Goal: Obtain resource: Download file/media

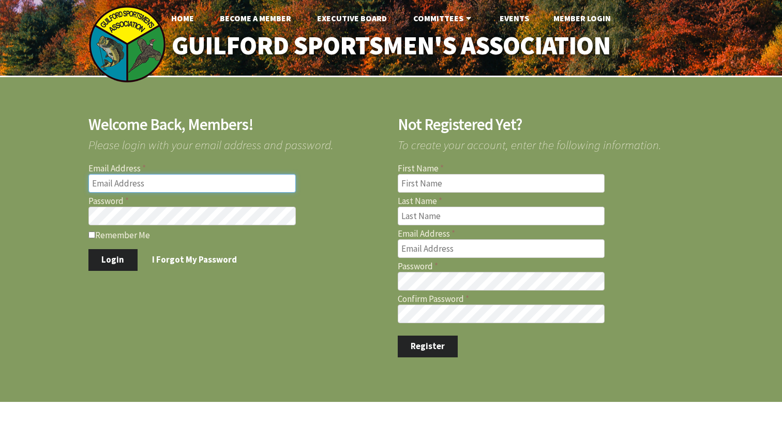
type input "[PERSON_NAME][EMAIL_ADDRESS][PERSON_NAME][DOMAIN_NAME]"
click at [112, 257] on button "Login" at bounding box center [112, 260] width 49 height 22
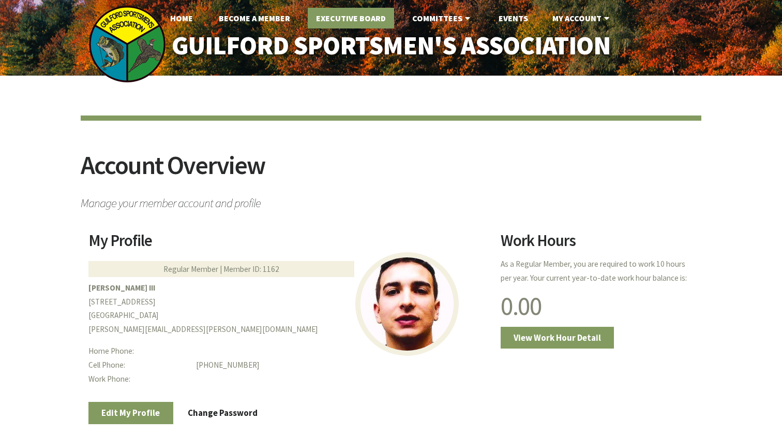
click at [335, 23] on link "Executive Board" at bounding box center [351, 18] width 86 height 21
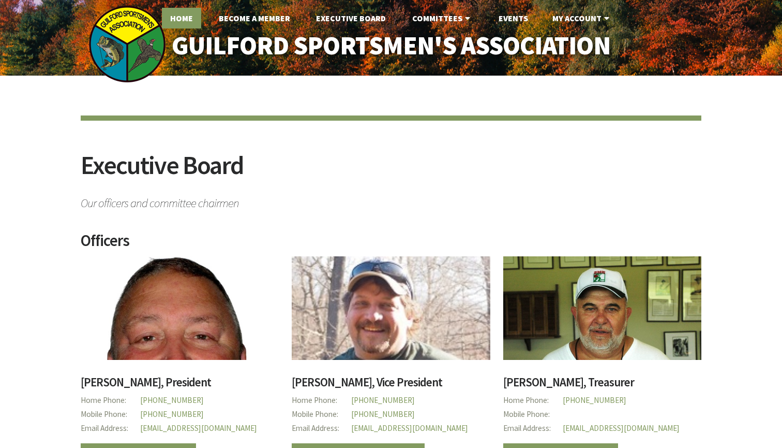
click at [189, 19] on link "Home" at bounding box center [181, 18] width 39 height 21
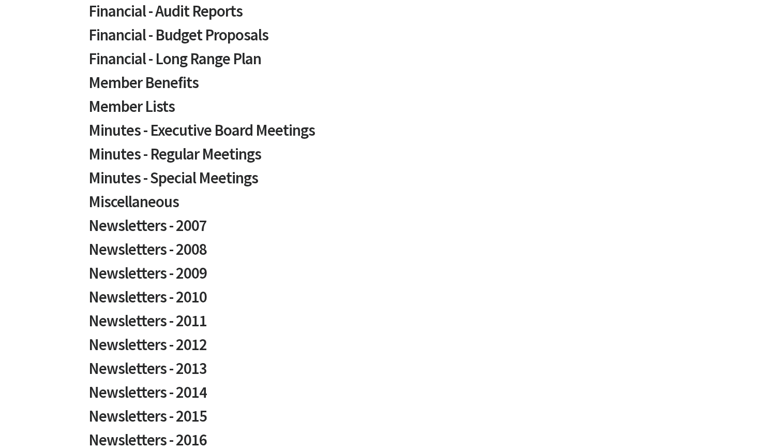
scroll to position [285, 0]
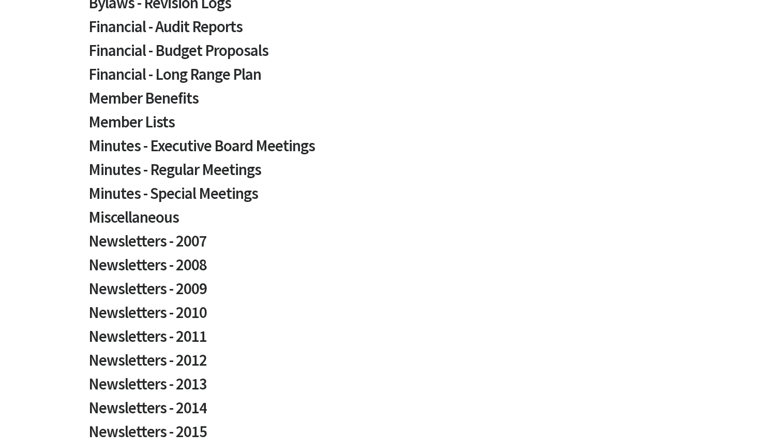
click at [227, 165] on h2 "Minutes - Regular Meetings" at bounding box center [390, 173] width 605 height 24
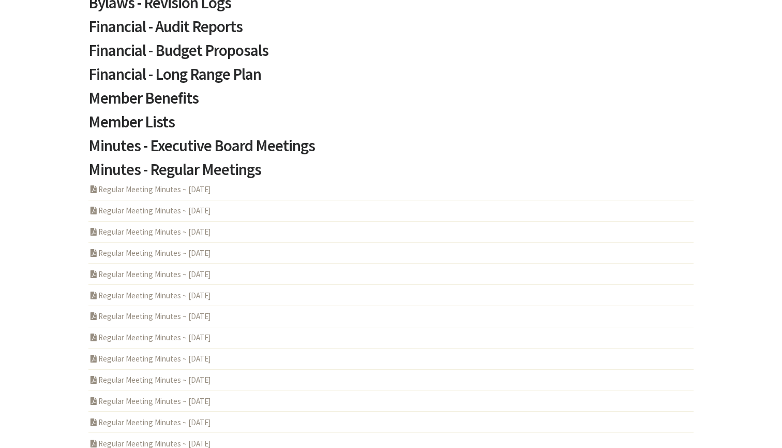
click at [191, 227] on link "PDF Acrobat Document Regular Meeting Minutes ~ 2025-06-12" at bounding box center [149, 232] width 123 height 10
click at [198, 206] on link "PDF Acrobat Document Regular Meeting Minutes ~ 2025-07-10" at bounding box center [149, 210] width 123 height 10
click at [204, 188] on link "PDF Acrobat Document Regular Meeting Minutes ~ 2025-08-14" at bounding box center [149, 189] width 123 height 10
